Goal: Transaction & Acquisition: Book appointment/travel/reservation

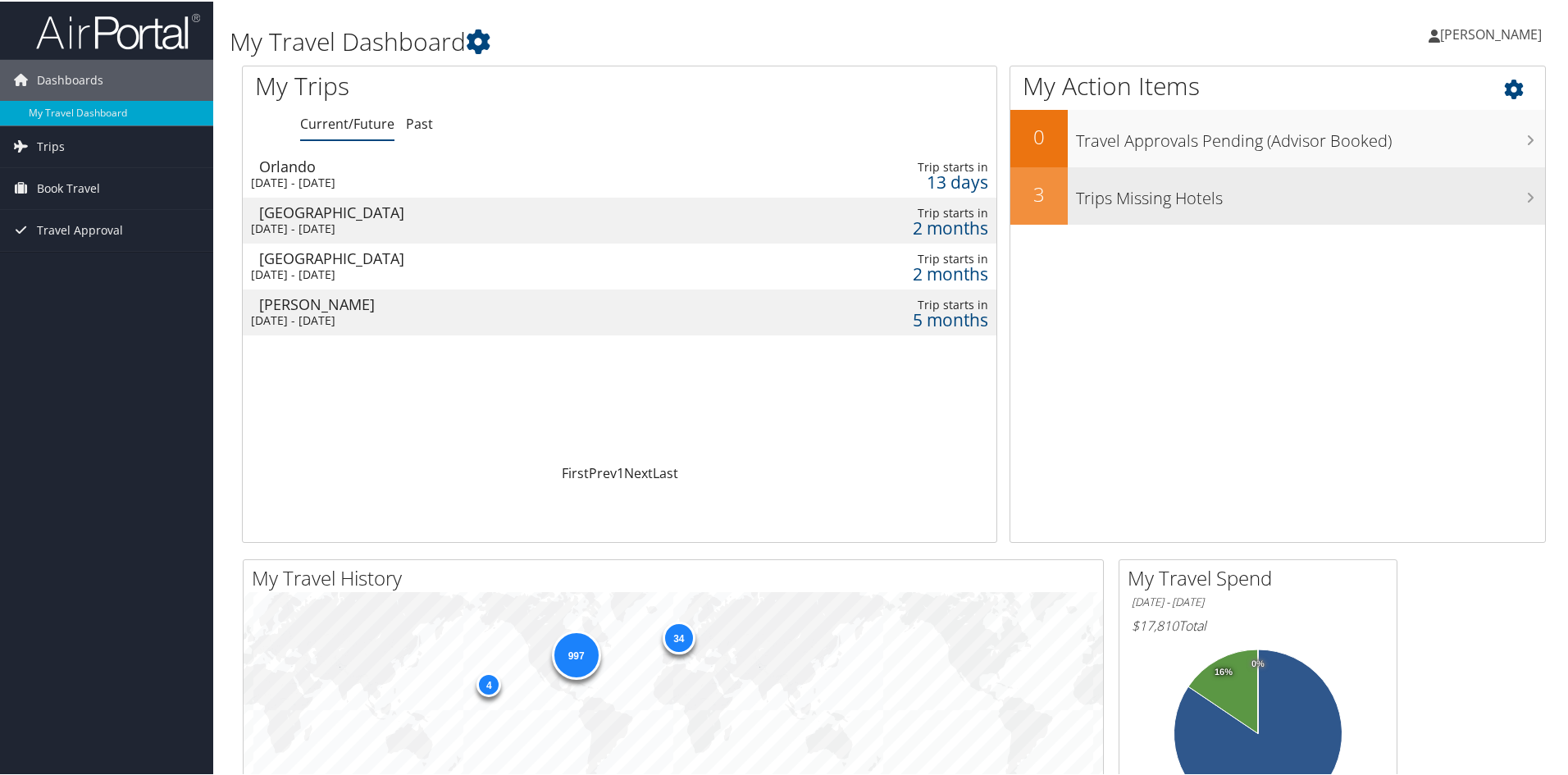
click at [1166, 196] on h3 "Trips Missing Hotels" at bounding box center [1311, 193] width 469 height 31
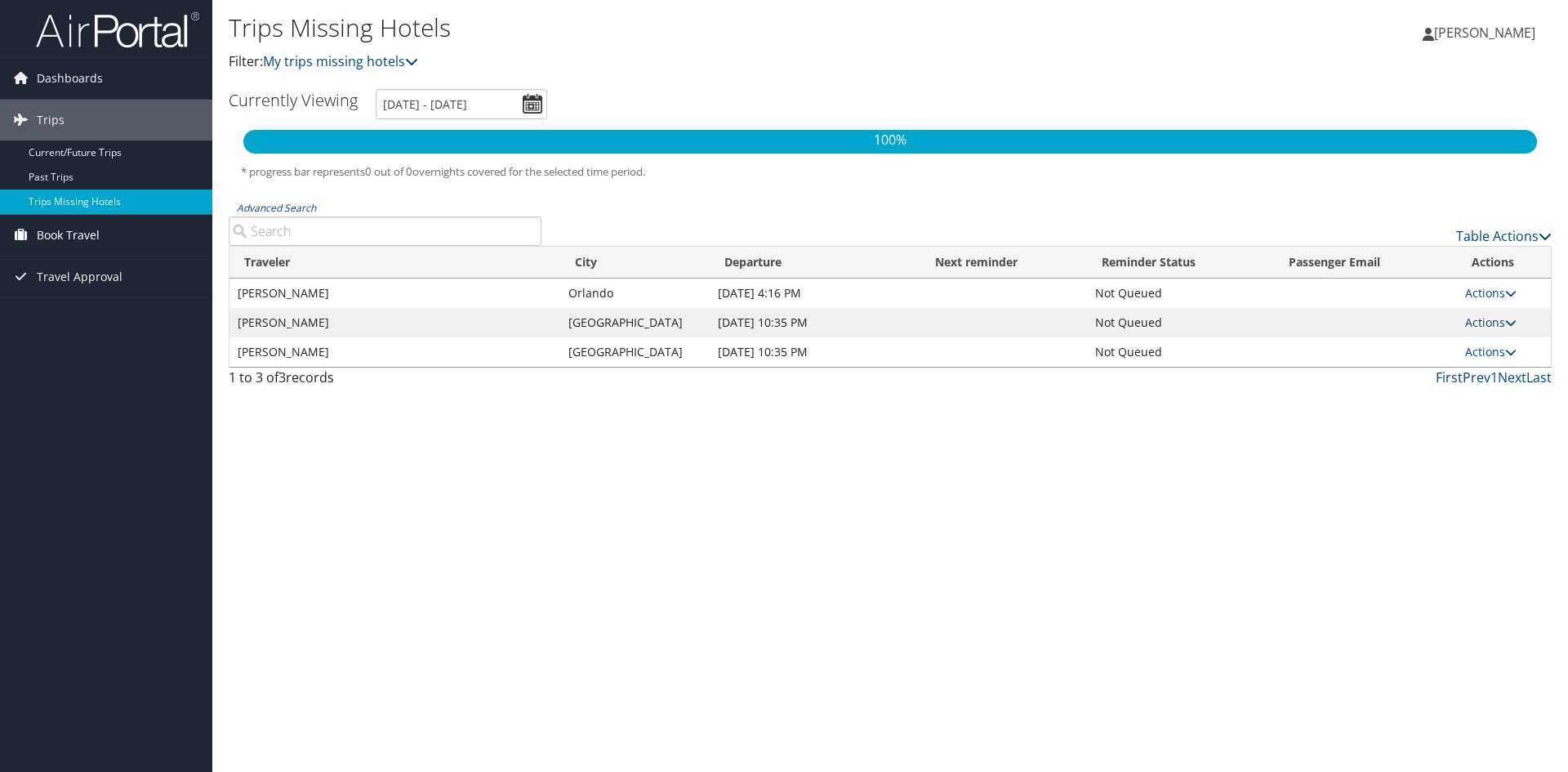
click at [62, 236] on span "Book Travel" at bounding box center [68, 235] width 63 height 41
click at [102, 317] on link "Book/Manage Online Trips" at bounding box center [106, 316] width 212 height 25
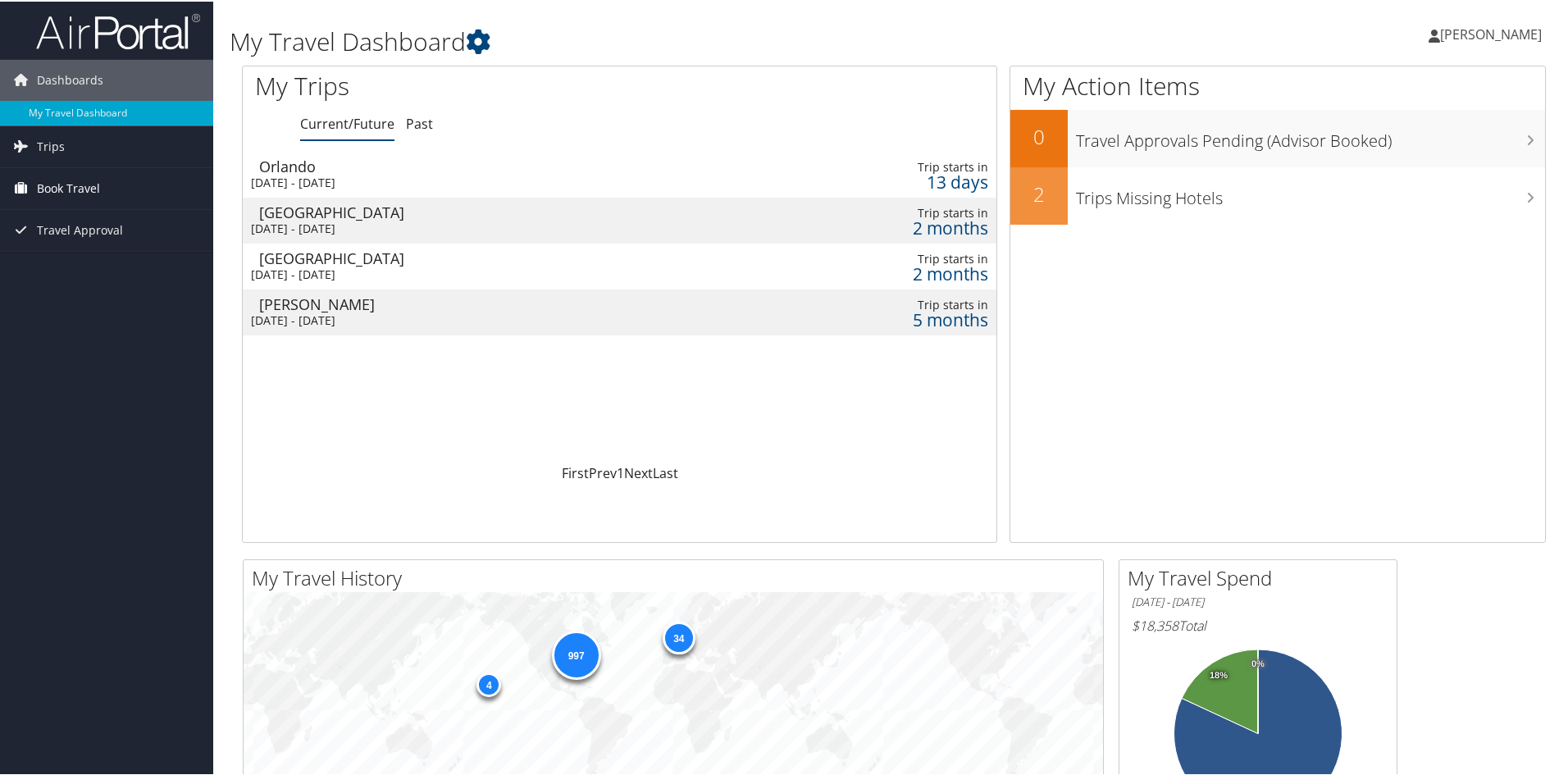
click at [73, 185] on span "Book Travel" at bounding box center [69, 187] width 63 height 41
click at [99, 265] on link "Book/Manage Online Trips" at bounding box center [106, 269] width 213 height 25
